Goal: Information Seeking & Learning: Learn about a topic

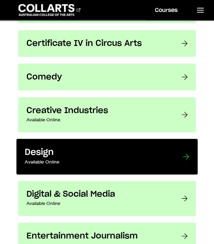
scroll to position [467, 0]
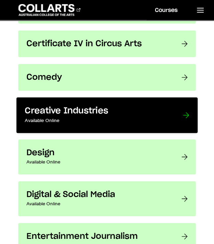
click at [89, 111] on h3 "Creative Industries" at bounding box center [97, 111] width 144 height 11
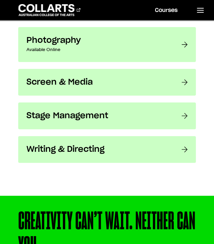
scroll to position [1252, 0]
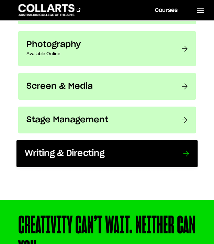
click at [59, 150] on h3 "Writing & Directing" at bounding box center [97, 154] width 144 height 11
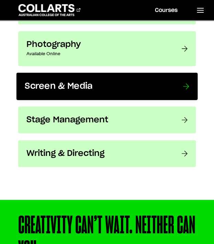
click at [65, 82] on h3 "Screen & Media" at bounding box center [97, 86] width 144 height 11
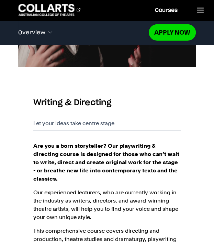
scroll to position [389, 0]
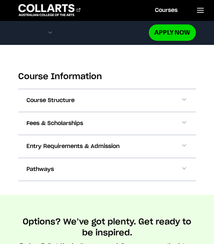
scroll to position [716, 0]
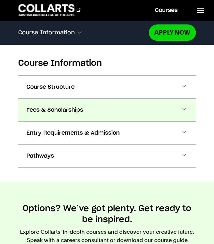
click at [64, 95] on section "Course Information Course Structure Bachelor of Screen & Media The Bachelor deg…" at bounding box center [106, 109] width 177 height 144
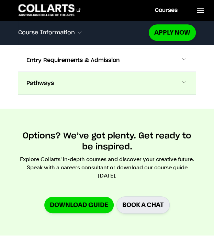
scroll to position [746, 0]
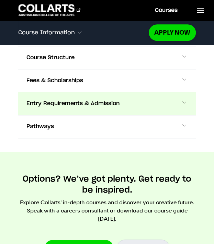
click at [78, 99] on span "Entry Requirements & Admission" at bounding box center [72, 103] width 93 height 8
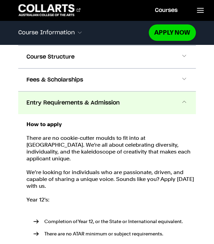
scroll to position [766, 0]
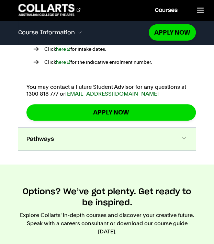
click at [39, 135] on span "Pathways" at bounding box center [39, 139] width 27 height 8
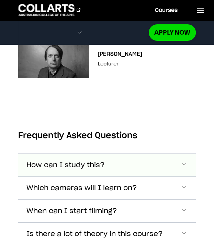
scroll to position [3152, 0]
click at [109, 185] on span "Which cameras will I learn on?" at bounding box center [81, 189] width 110 height 8
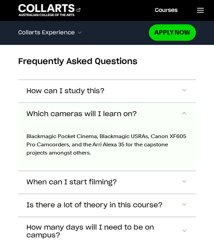
scroll to position [3228, 0]
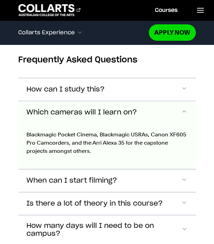
click at [117, 101] on button "Which cameras will I learn on?" at bounding box center [106, 112] width 177 height 23
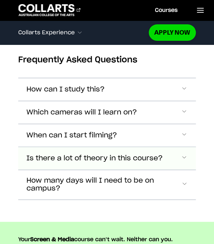
click at [106, 155] on span "Is there a lot of theory in this course?" at bounding box center [94, 159] width 136 height 8
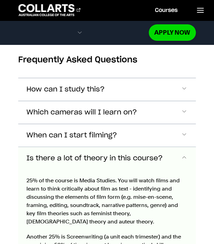
scroll to position [3273, 0]
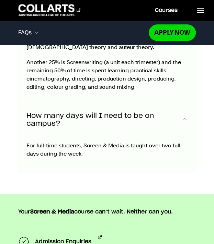
scroll to position [3405, 0]
